Goal: Use online tool/utility: Utilize a website feature to perform a specific function

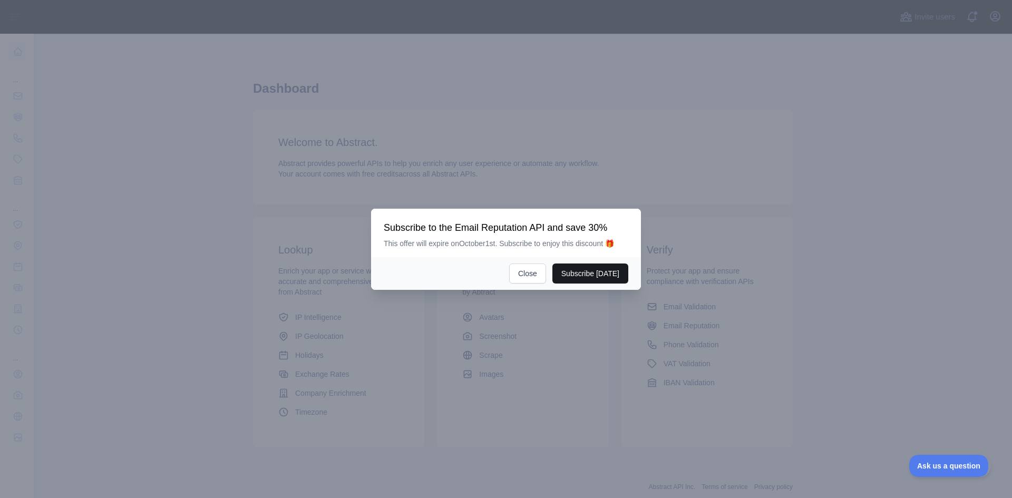
click at [578, 274] on button "Subscribe [DATE]" at bounding box center [590, 274] width 76 height 20
click at [530, 270] on button "Close" at bounding box center [527, 274] width 37 height 20
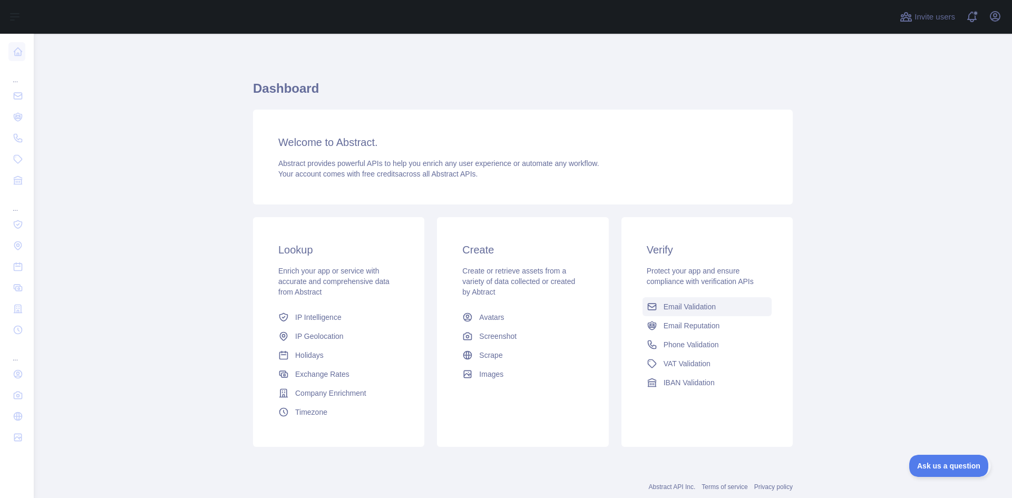
click at [695, 304] on span "Email Validation" at bounding box center [689, 306] width 52 height 11
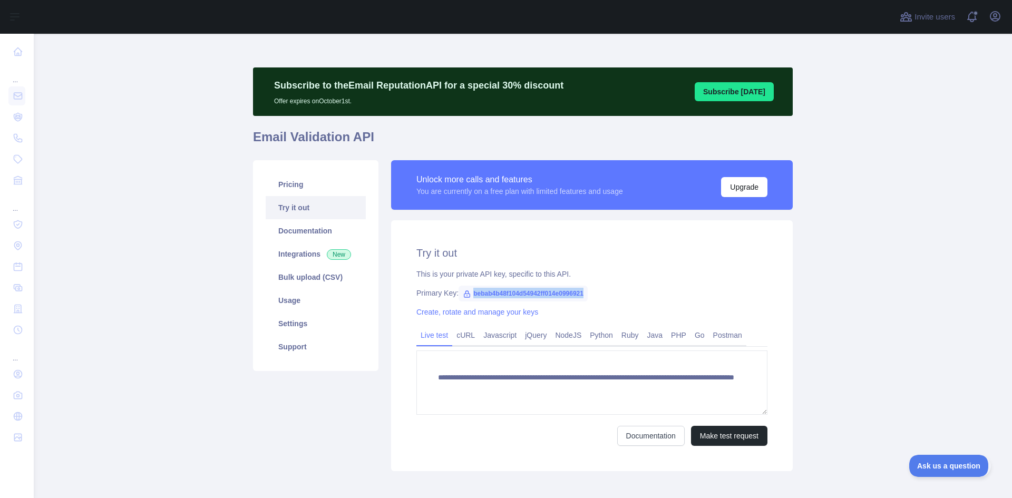
drag, startPoint x: 468, startPoint y: 293, endPoint x: 594, endPoint y: 297, distance: 126.5
click at [594, 297] on div "Primary Key: bebab4b48f104d54942ff014e0996921" at bounding box center [591, 293] width 351 height 11
copy span "bebab4b48f104d54942ff014e0996921"
click at [720, 434] on button "Make test request" at bounding box center [729, 436] width 76 height 20
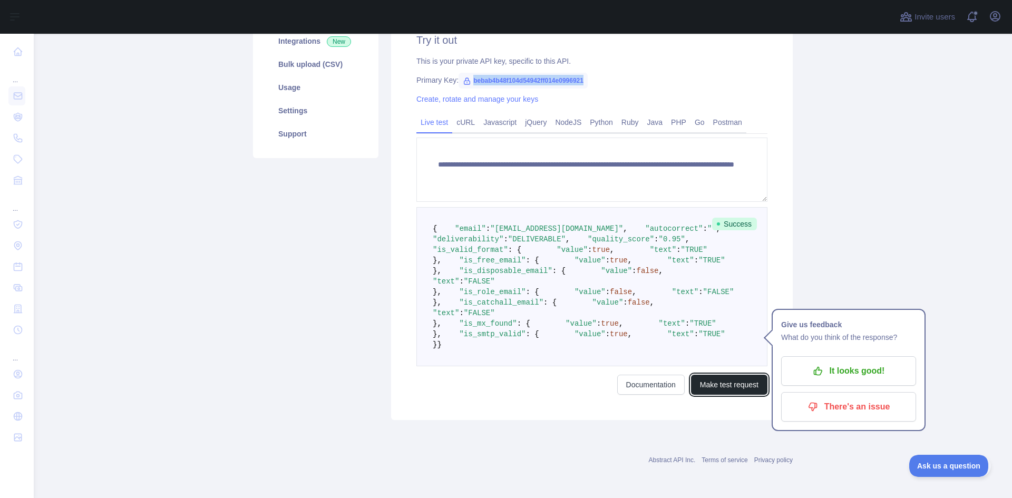
scroll to position [316, 0]
